Goal: Transaction & Acquisition: Download file/media

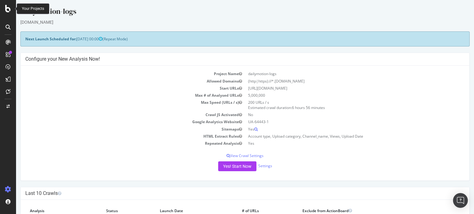
click at [6, 11] on icon at bounding box center [8, 8] width 6 height 7
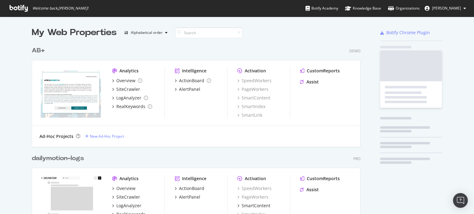
scroll to position [210, 464]
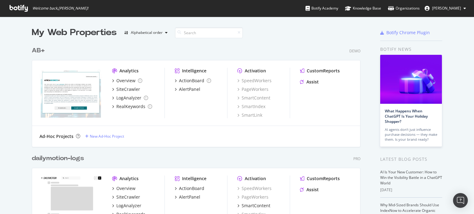
click at [35, 51] on div "AB+" at bounding box center [38, 50] width 13 height 9
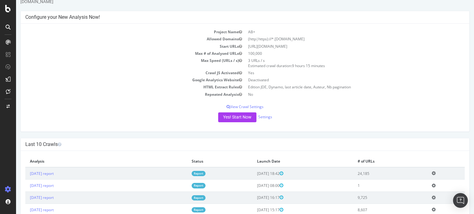
scroll to position [93, 0]
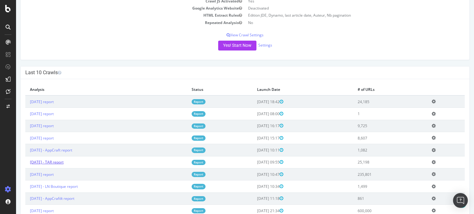
click at [63, 162] on link "[DATE] - TAR report" at bounding box center [47, 162] width 34 height 5
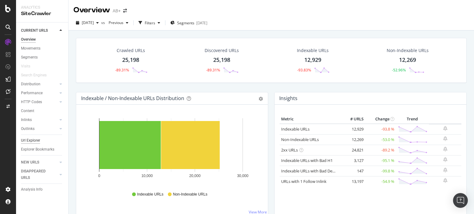
click at [35, 143] on div "Url Explorer" at bounding box center [30, 141] width 19 height 6
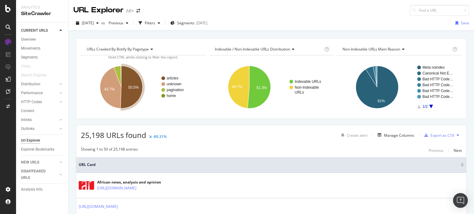
click at [135, 91] on icon "A chart." at bounding box center [132, 87] width 22 height 43
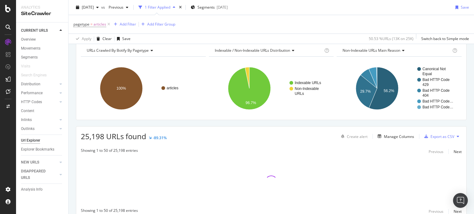
scroll to position [31, 0]
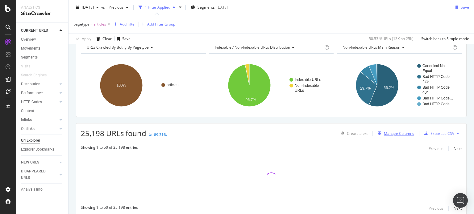
click at [391, 131] on div "Manage Columns" at bounding box center [399, 133] width 30 height 5
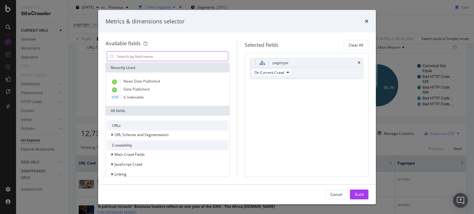
click at [162, 59] on input "modal" at bounding box center [172, 56] width 112 height 9
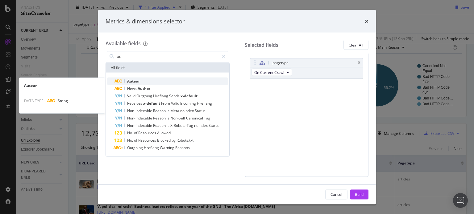
type input "au"
click at [136, 81] on span "Auteur" at bounding box center [133, 81] width 13 height 5
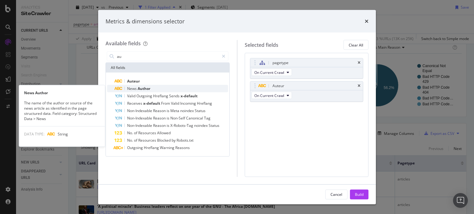
click at [139, 88] on span "Author" at bounding box center [144, 88] width 13 height 5
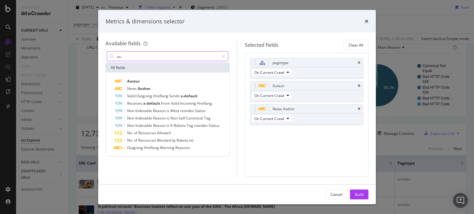
click at [142, 57] on input "au" at bounding box center [167, 56] width 103 height 9
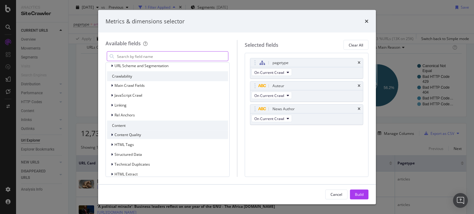
scroll to position [76, 0]
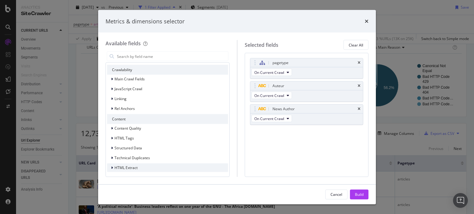
click at [124, 166] on span "HTML Extract" at bounding box center [125, 167] width 23 height 5
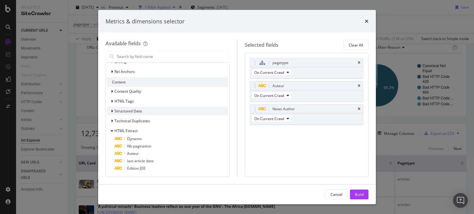
click at [113, 112] on div "modal" at bounding box center [113, 111] width 4 height 6
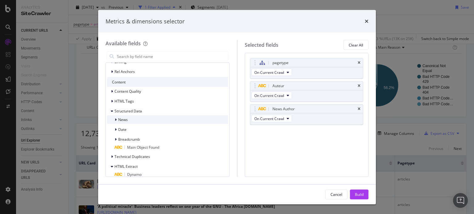
click at [116, 118] on icon "modal" at bounding box center [116, 120] width 2 height 4
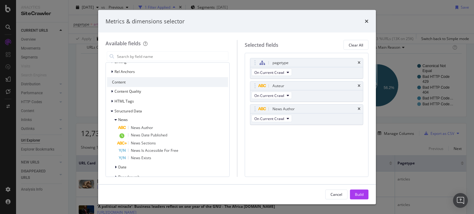
click at [359, 195] on div "Build" at bounding box center [359, 194] width 9 height 5
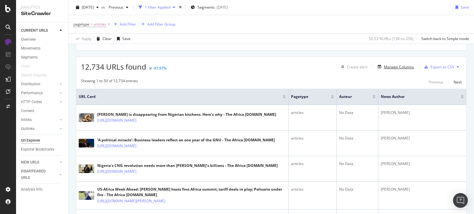
scroll to position [93, 0]
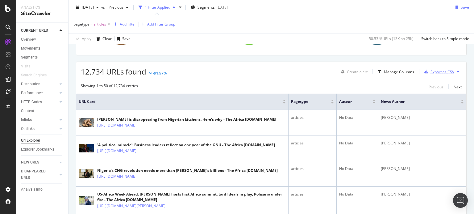
click at [438, 71] on div "Export as CSV" at bounding box center [442, 71] width 24 height 5
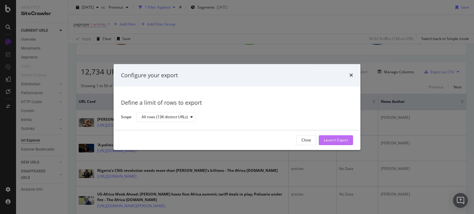
click at [341, 142] on div "Launch Export" at bounding box center [335, 140] width 24 height 5
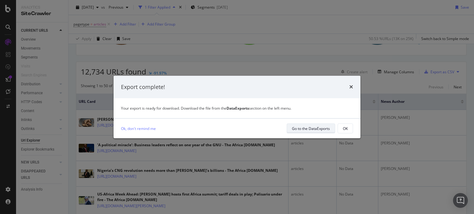
click at [319, 129] on div "Go to the DataExports" at bounding box center [311, 128] width 38 height 5
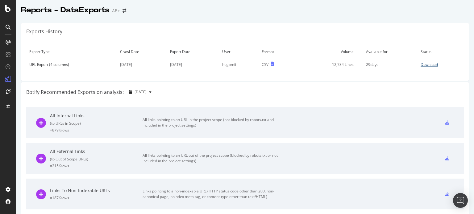
click at [420, 65] on div "Download" at bounding box center [428, 64] width 17 height 5
